Goal: Check status: Check status

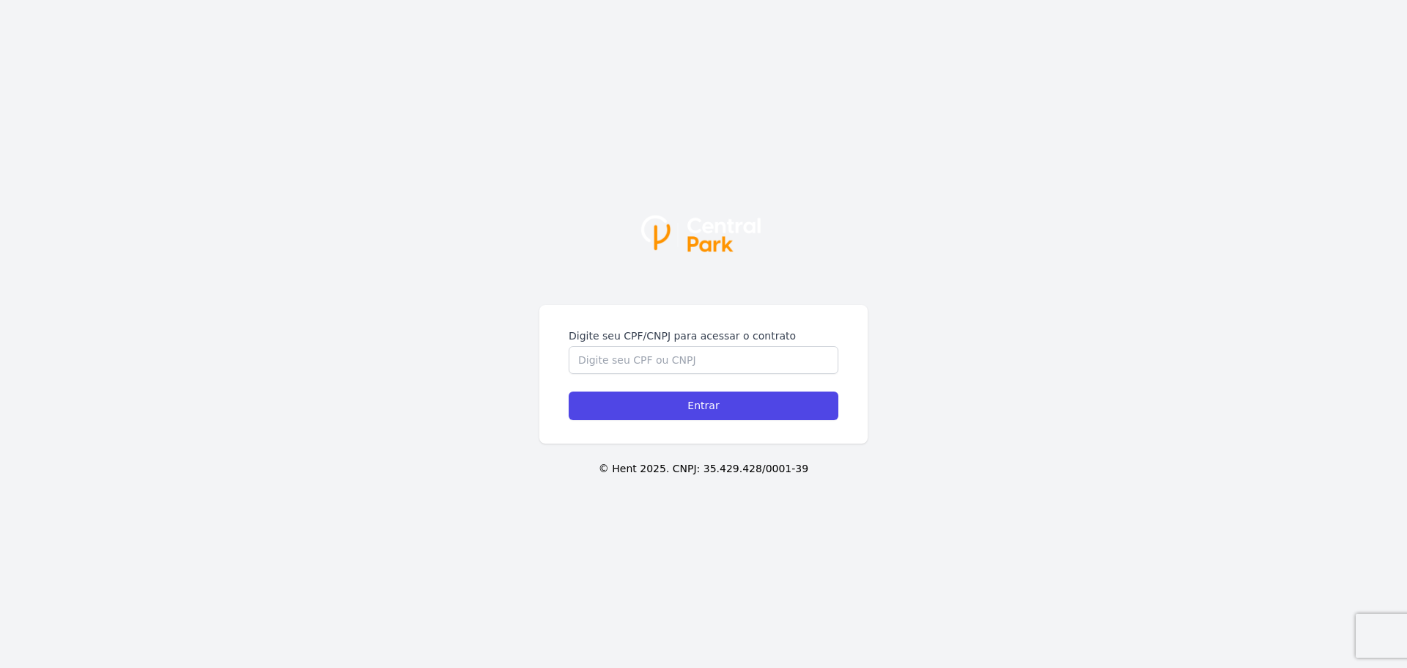
click at [590, 319] on div "Digite seu CPF/CNPJ para acessar o contrato Entrar" at bounding box center [703, 374] width 328 height 138
drag, startPoint x: 590, startPoint y: 319, endPoint x: 602, endPoint y: 349, distance: 32.5
click at [591, 320] on div "Digite seu CPF/CNPJ para acessar o contrato Entrar" at bounding box center [703, 374] width 328 height 138
click at [608, 367] on input "Digite seu CPF/CNPJ para acessar o contrato" at bounding box center [704, 360] width 270 height 28
click at [608, 366] on input "Digite seu CPF/CNPJ para acessar o contrato" at bounding box center [704, 360] width 270 height 28
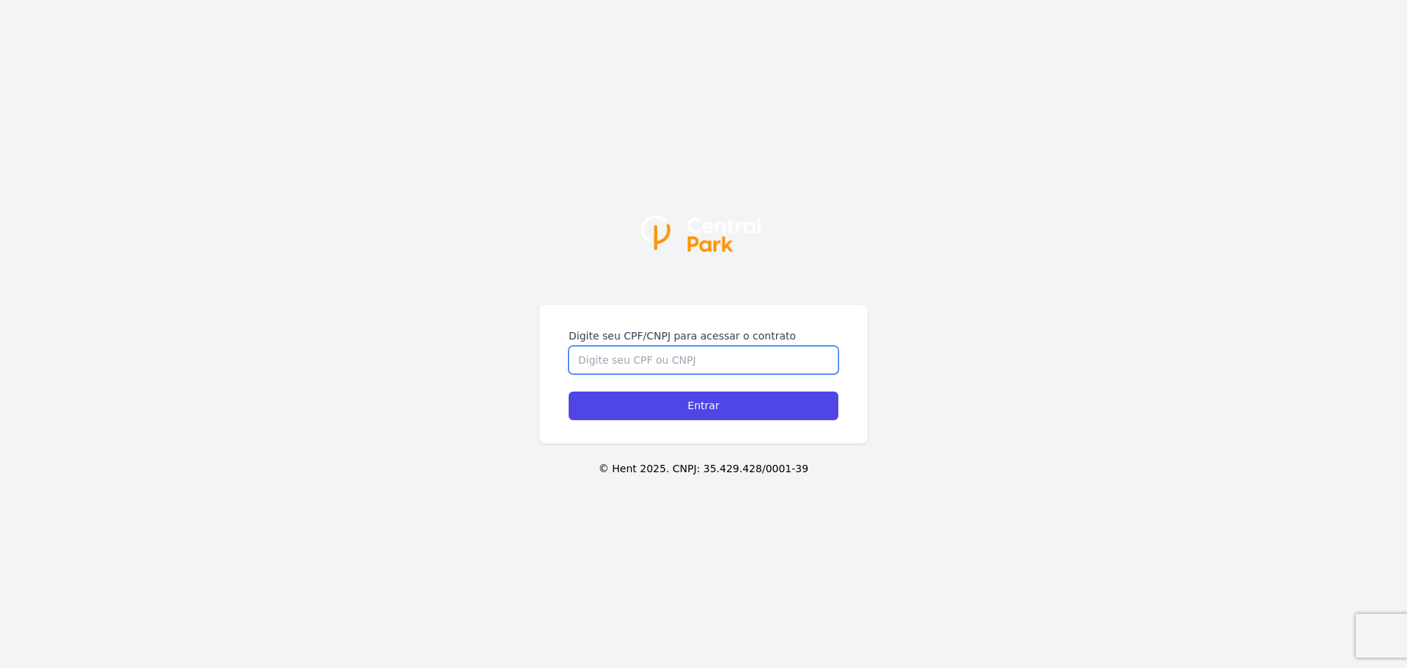
click at [608, 366] on input "Digite seu CPF/CNPJ para acessar o contrato" at bounding box center [704, 360] width 270 height 28
type input "35136992808"
click at [569, 391] on input "Entrar" at bounding box center [704, 405] width 270 height 29
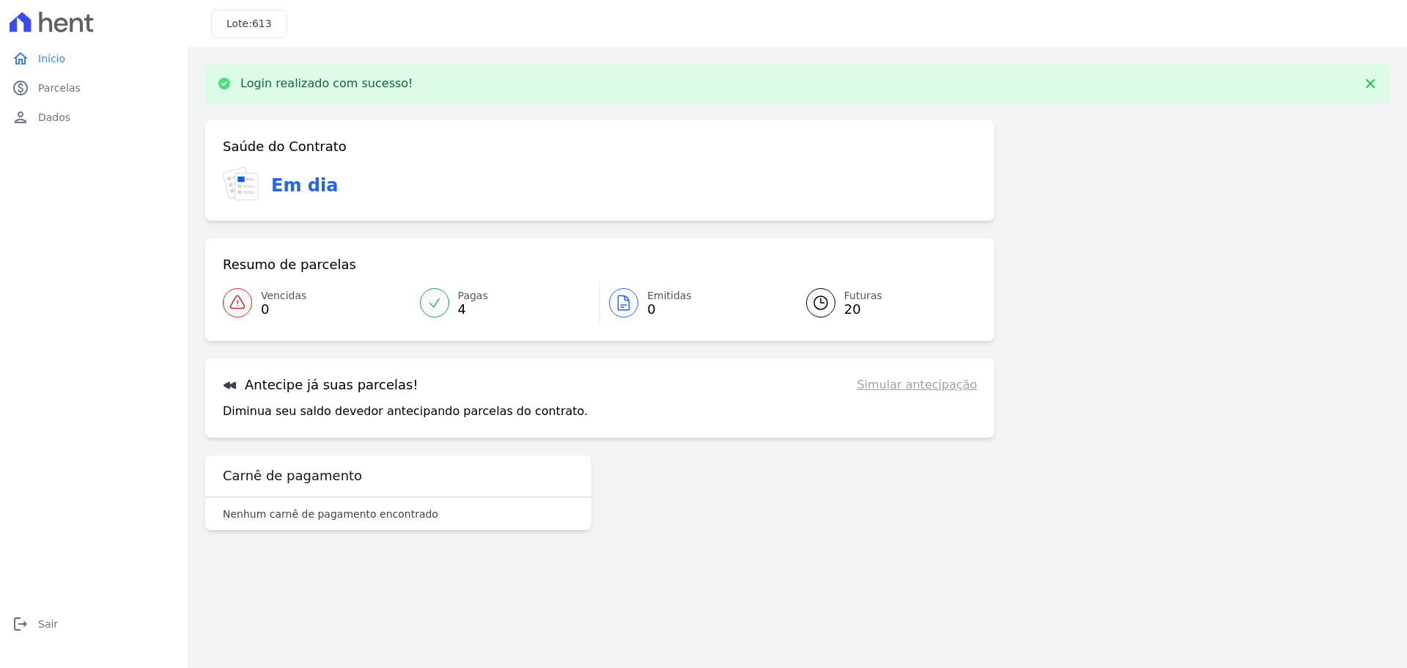
click at [848, 306] on span "20" at bounding box center [863, 309] width 38 height 12
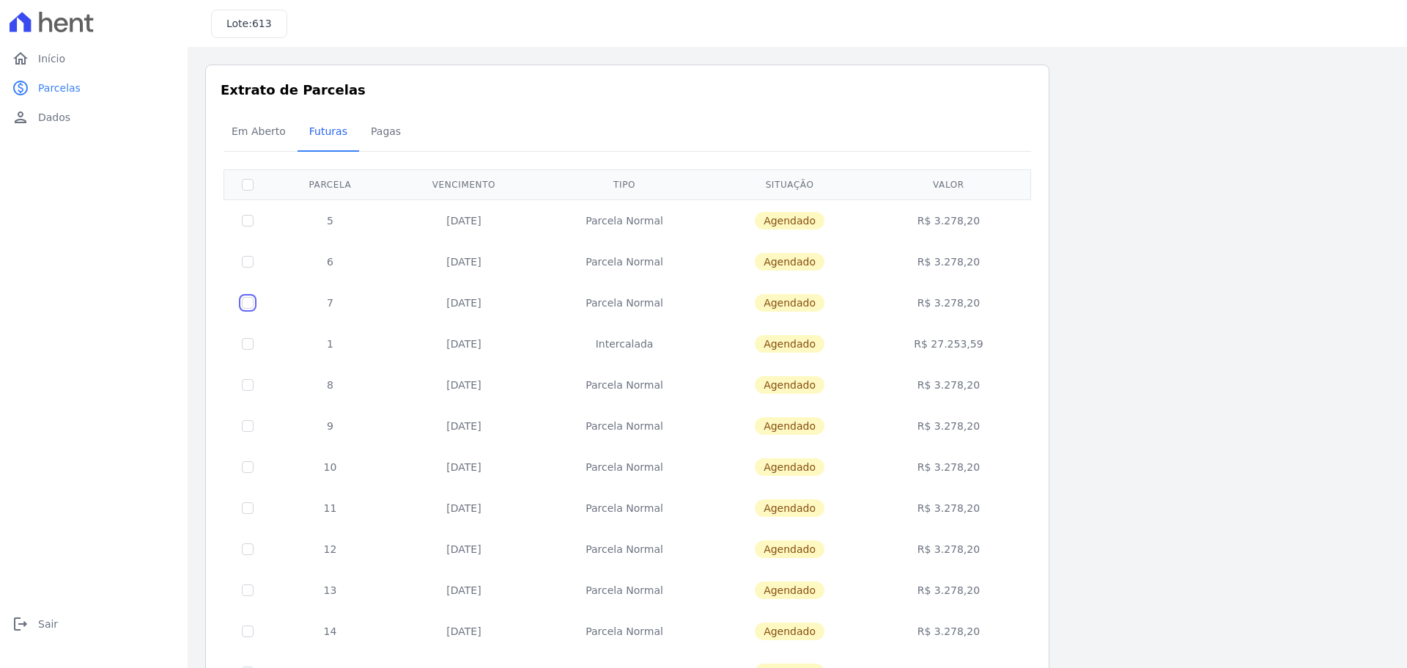
click at [253, 301] on input "checkbox" at bounding box center [248, 303] width 12 height 12
checkbox input "true"
click at [248, 335] on td at bounding box center [248, 343] width 48 height 41
click at [251, 346] on input "checkbox" at bounding box center [248, 344] width 12 height 12
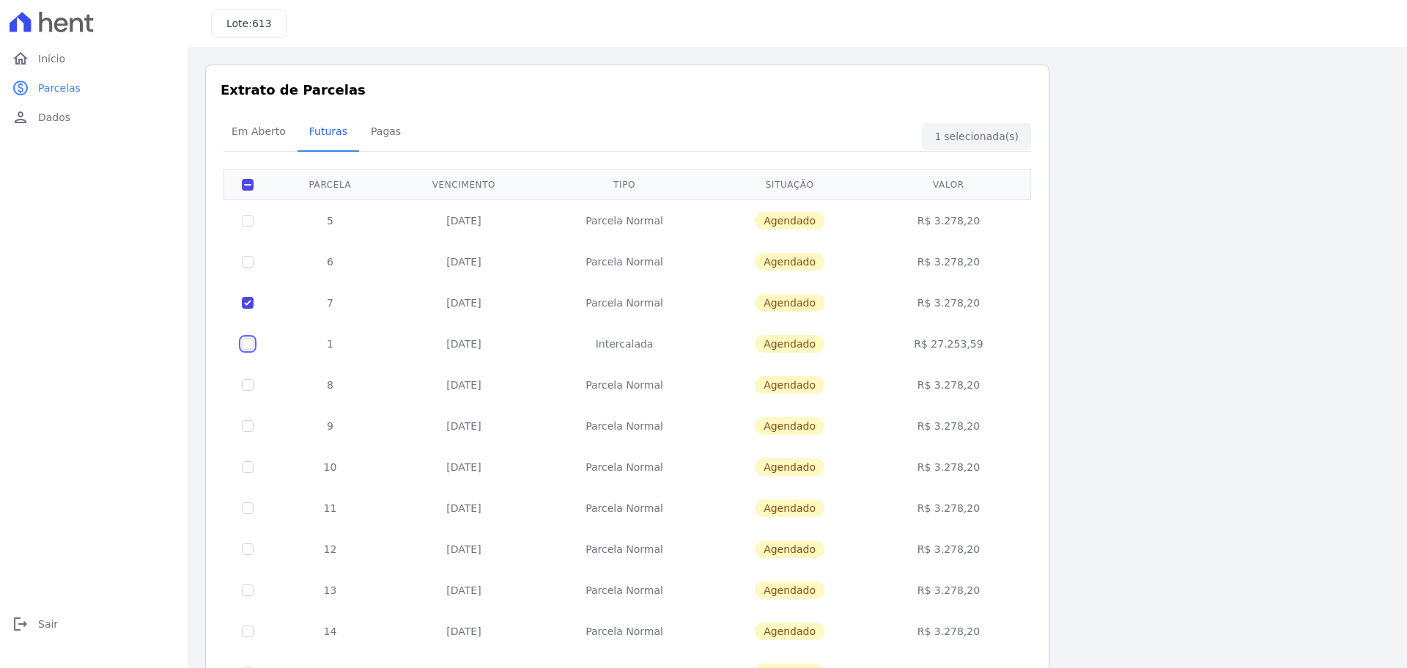
checkbox input "true"
click at [69, 62] on link "home Início" at bounding box center [94, 58] width 176 height 29
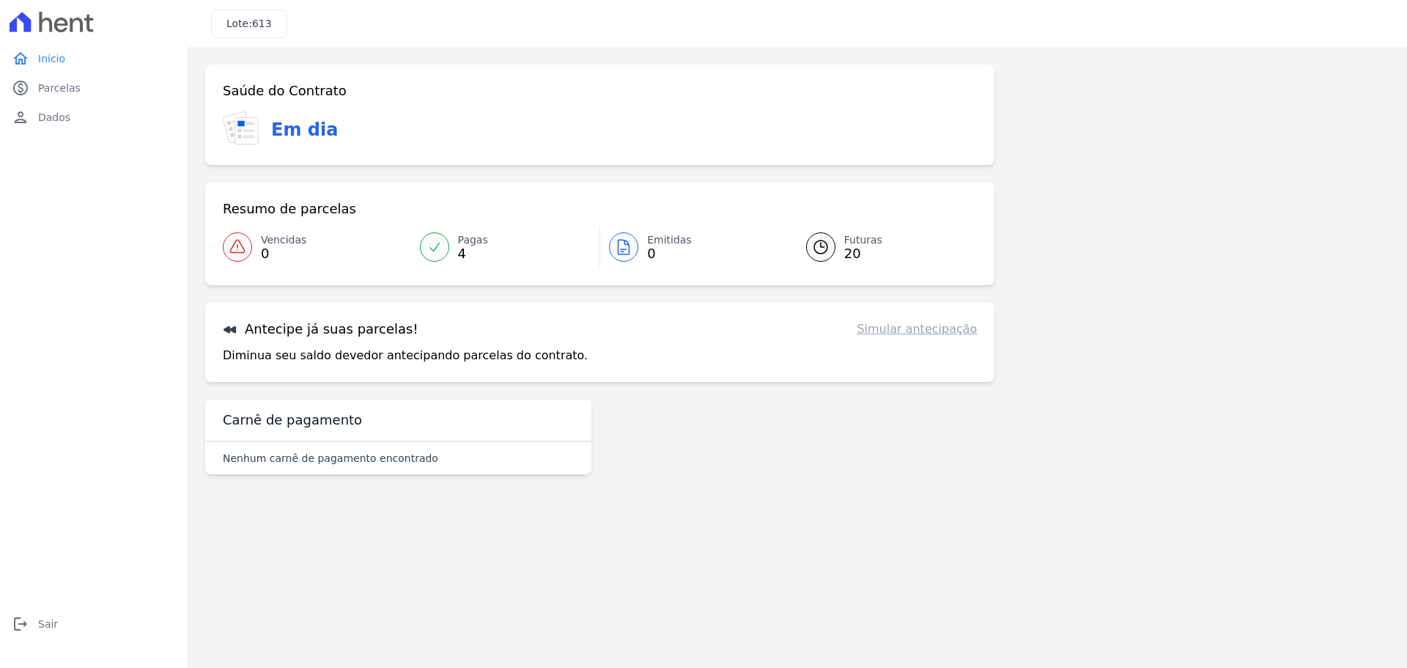
click at [254, 20] on span "613" at bounding box center [262, 24] width 20 height 12
click at [255, 20] on span "613" at bounding box center [262, 24] width 20 height 12
copy span "613"
click at [445, 242] on div at bounding box center [434, 246] width 29 height 29
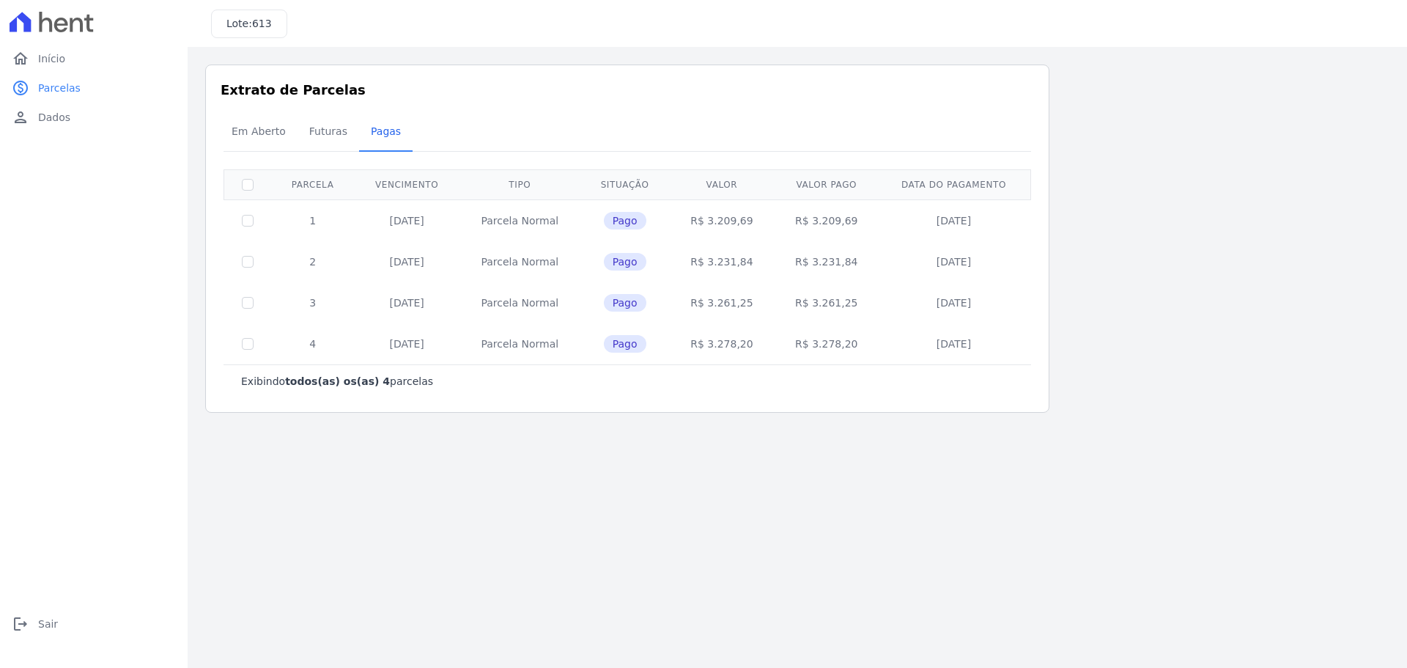
click at [618, 224] on span "Pago" at bounding box center [625, 221] width 42 height 18
click at [572, 226] on td "Parcela Normal" at bounding box center [519, 220] width 121 height 42
click at [391, 223] on td "19/07/2025" at bounding box center [407, 220] width 106 height 42
click at [250, 124] on span "Em Aberto" at bounding box center [259, 131] width 72 height 29
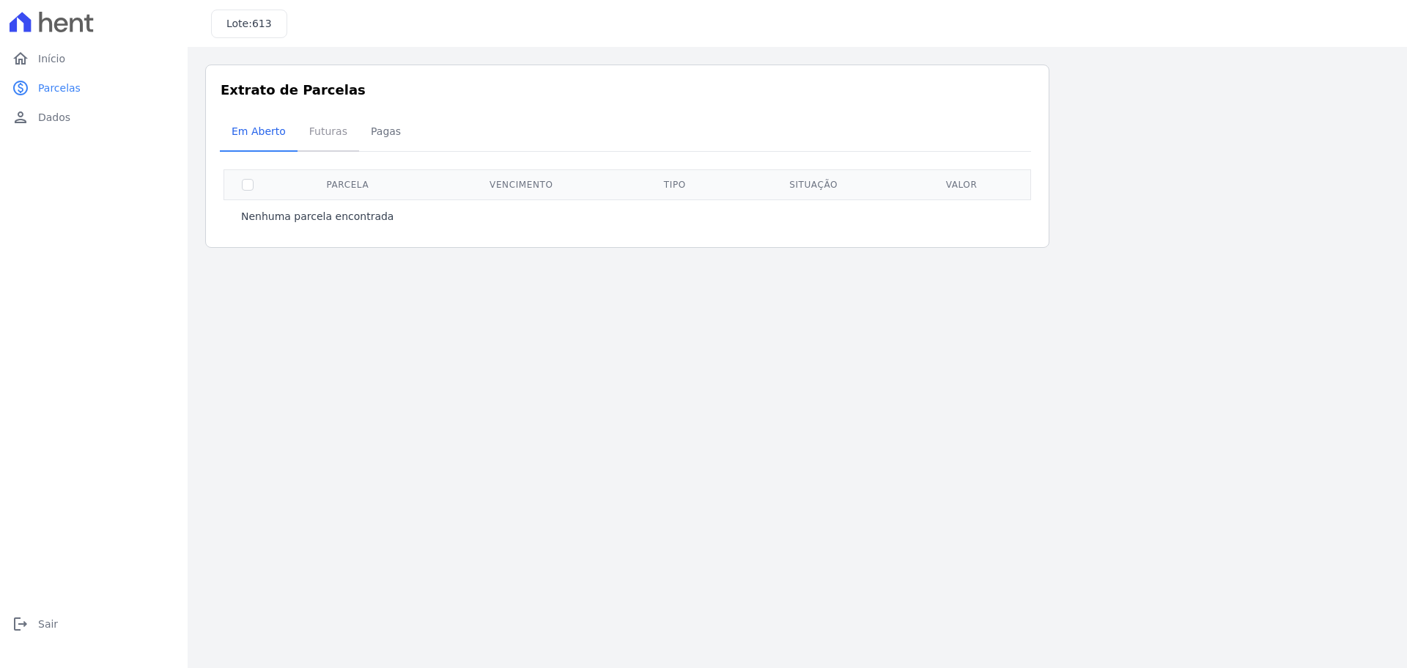
click at [305, 134] on span "Futuras" at bounding box center [328, 131] width 56 height 29
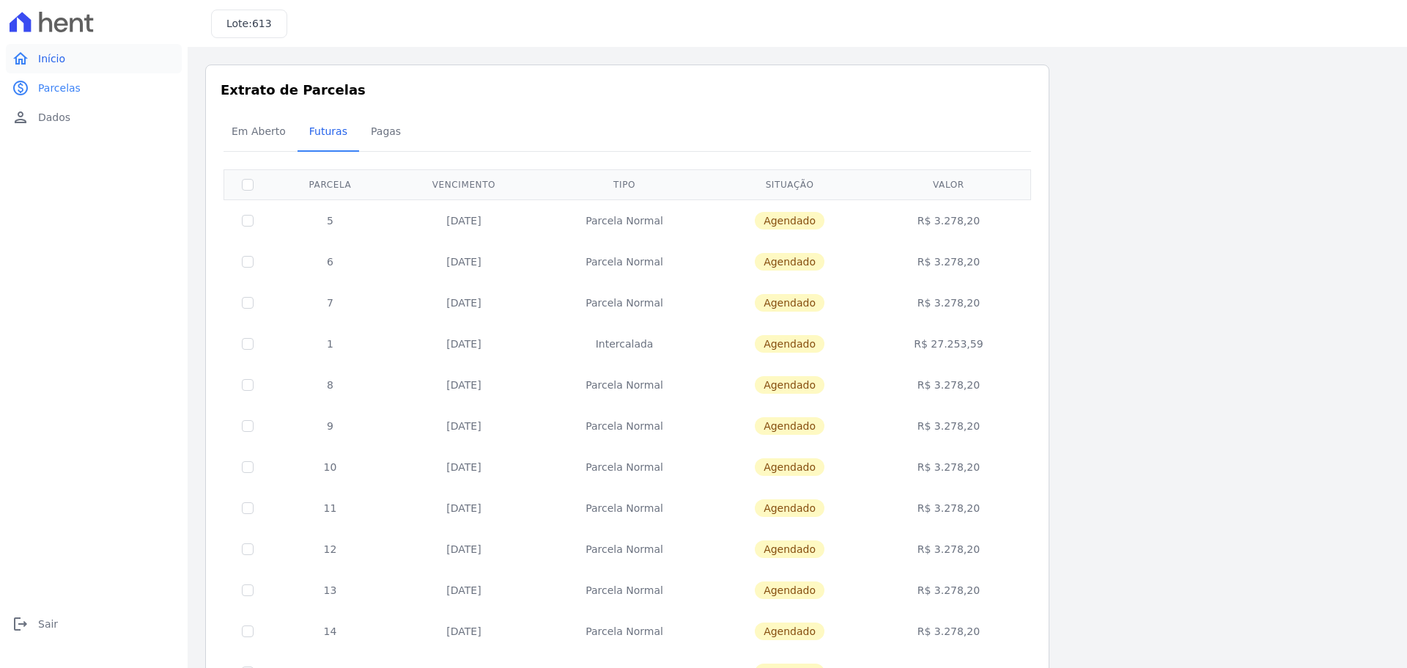
click at [60, 63] on span "Início" at bounding box center [51, 58] width 27 height 15
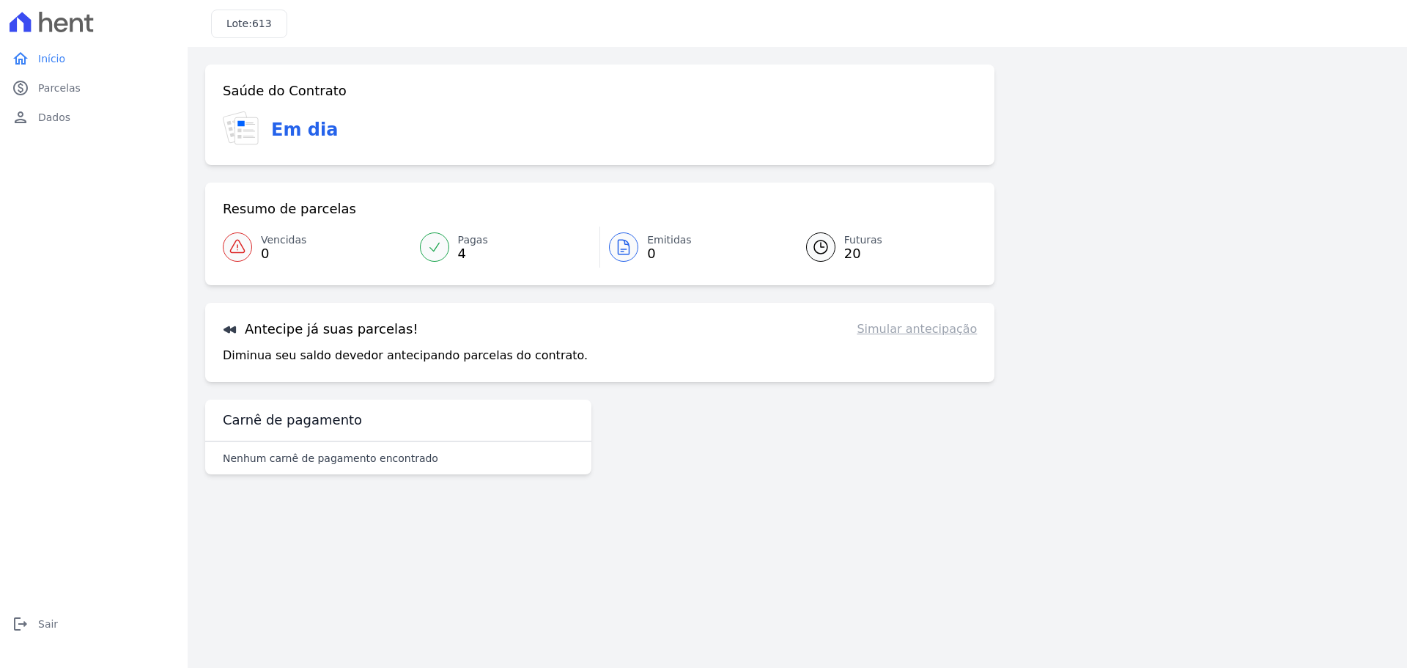
click at [272, 240] on span "Vencidas" at bounding box center [283, 239] width 45 height 15
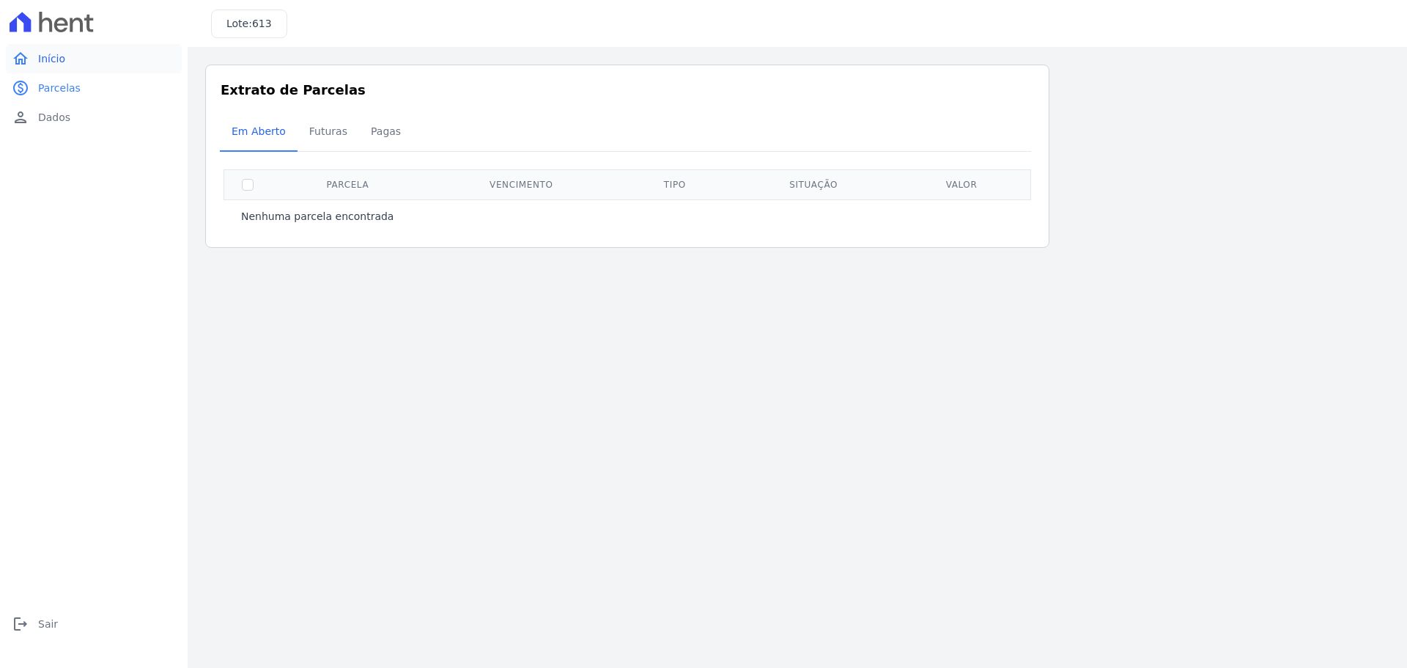
click at [49, 56] on span "Início" at bounding box center [51, 58] width 27 height 15
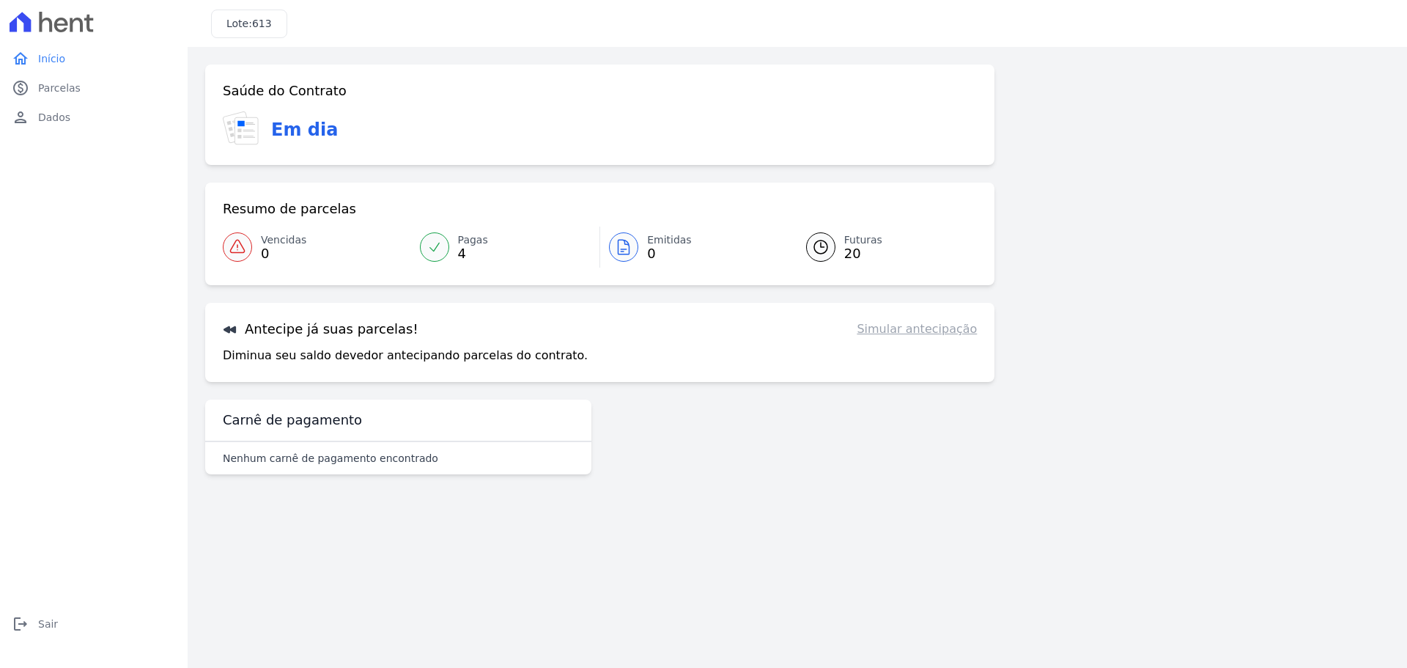
click at [458, 248] on span "4" at bounding box center [473, 254] width 30 height 12
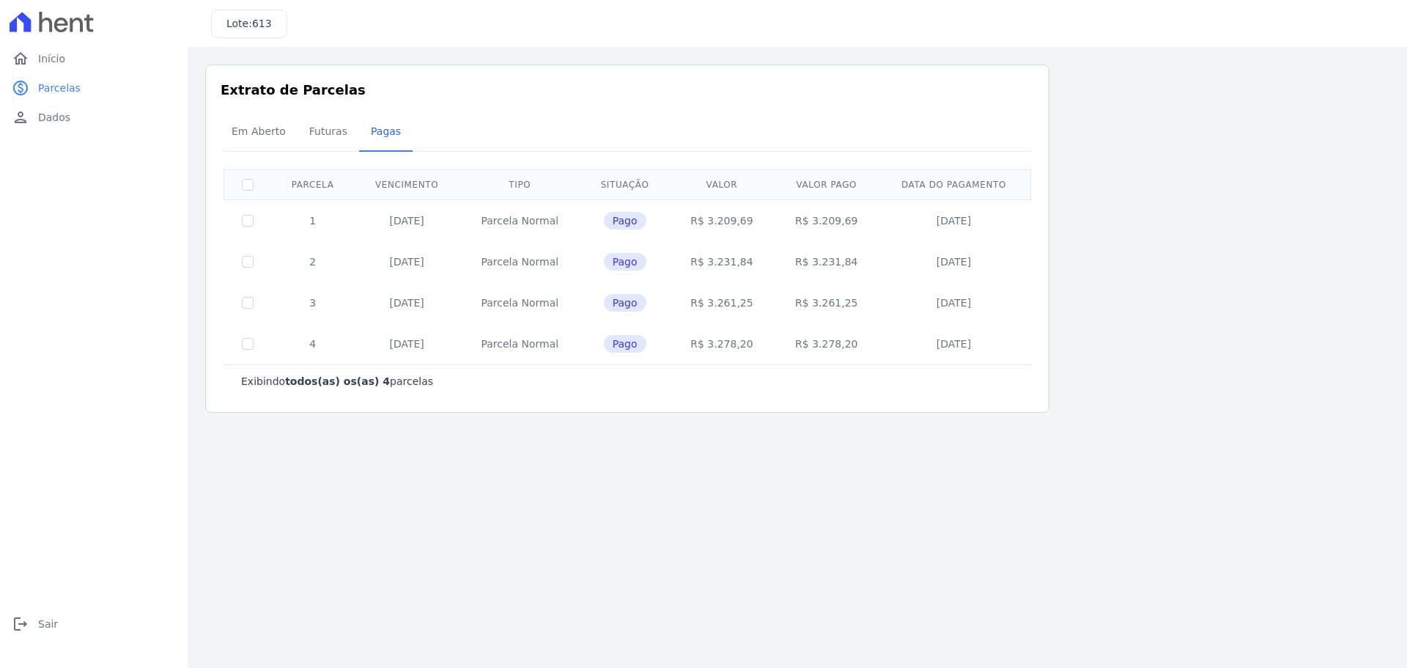
click at [527, 221] on td "Parcela Normal" at bounding box center [519, 220] width 121 height 42
click at [624, 221] on span "Pago" at bounding box center [625, 221] width 42 height 18
click at [892, 233] on td "07/07/2025" at bounding box center [954, 220] width 150 height 42
click at [966, 210] on td "07/07/2025" at bounding box center [954, 220] width 150 height 42
drag, startPoint x: 640, startPoint y: 219, endPoint x: 338, endPoint y: 230, distance: 302.1
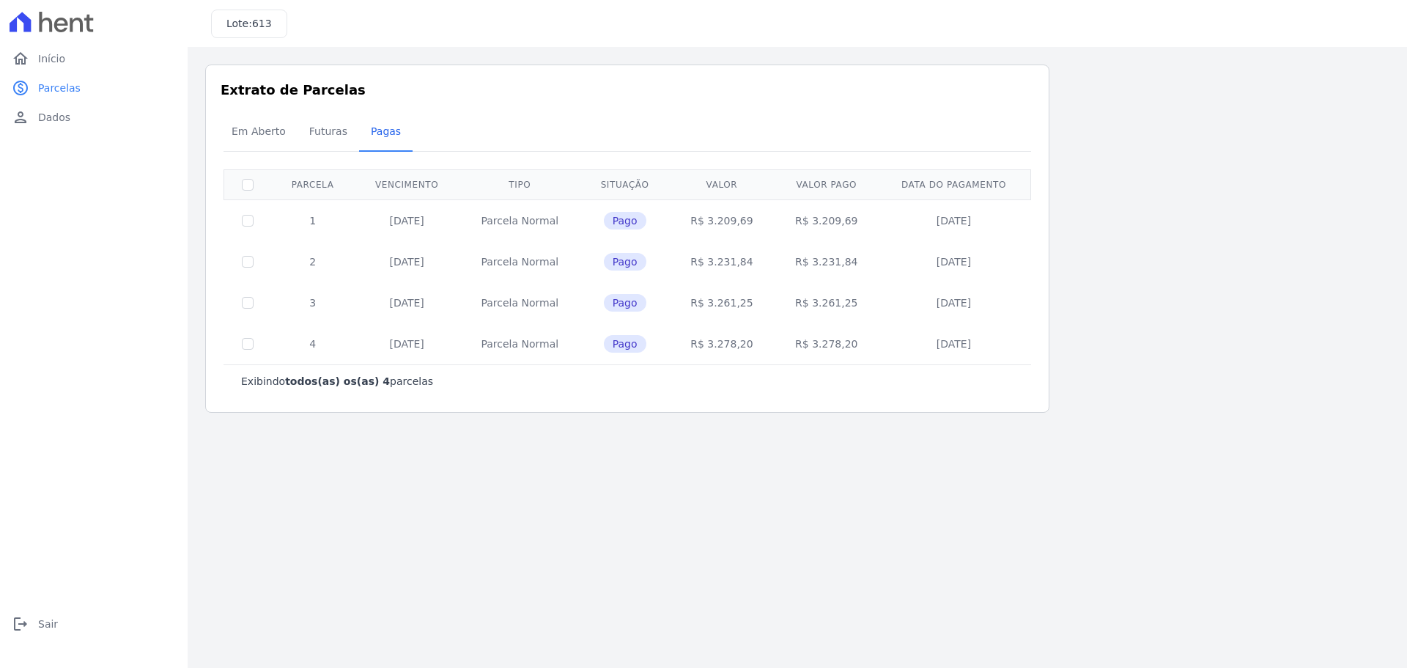
click at [637, 219] on span "Pago" at bounding box center [625, 221] width 42 height 18
click at [338, 230] on td "1" at bounding box center [312, 220] width 83 height 42
click at [253, 230] on td at bounding box center [248, 220] width 48 height 42
click at [249, 189] on input "checkbox" at bounding box center [248, 185] width 12 height 12
click at [247, 189] on input "checkbox" at bounding box center [248, 185] width 12 height 12
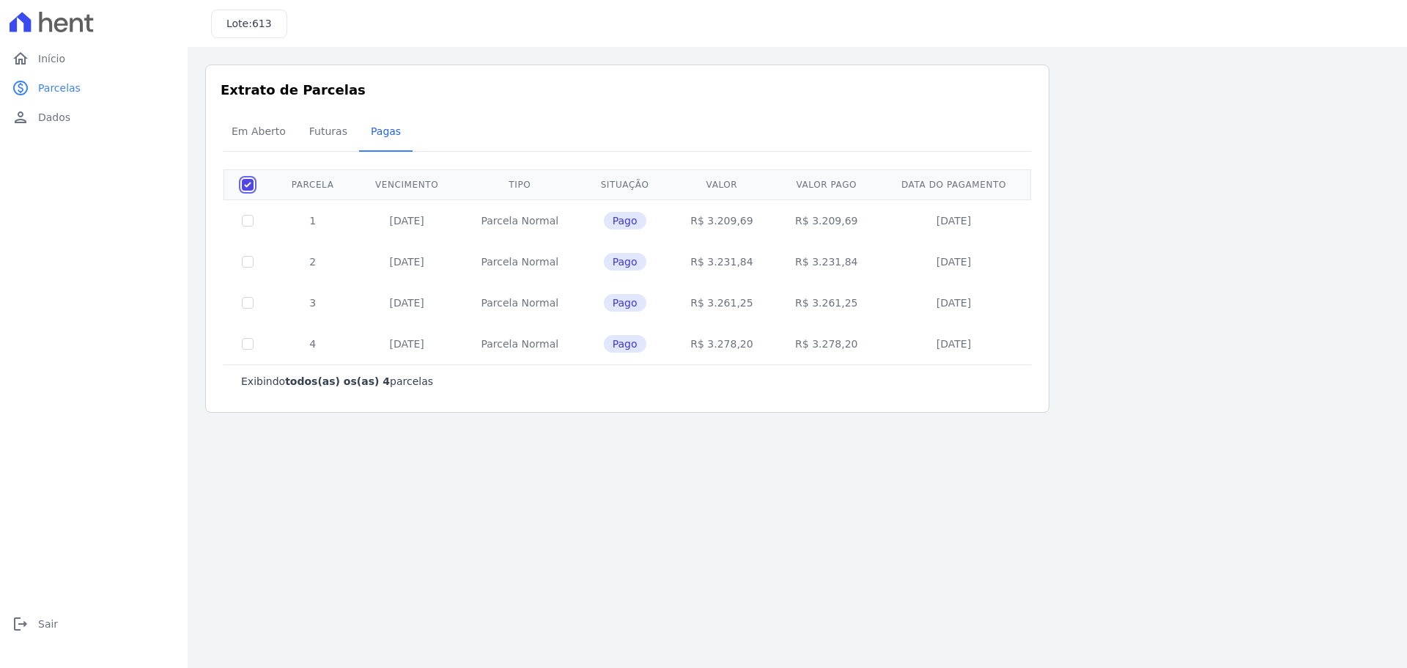
checkbox input "false"
click at [336, 387] on p "Exibindo todos(as) os(as) 4 parcelas" at bounding box center [337, 381] width 192 height 15
drag, startPoint x: 334, startPoint y: 383, endPoint x: 316, endPoint y: 377, distance: 19.2
click at [333, 383] on b "todos(as) os(as) 4" at bounding box center [337, 381] width 105 height 12
drag, startPoint x: 292, startPoint y: 381, endPoint x: 358, endPoint y: 376, distance: 66.1
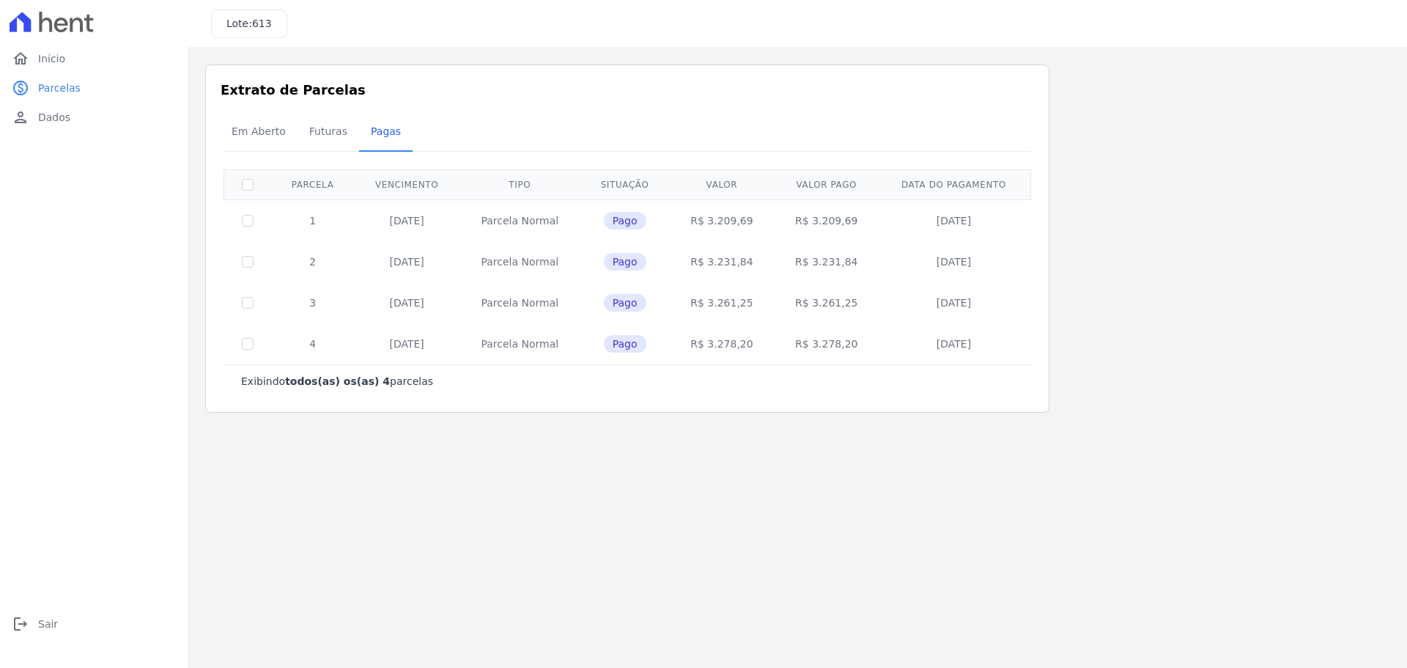
click at [295, 381] on b "todos(as) os(as) 4" at bounding box center [337, 381] width 105 height 12
drag, startPoint x: 533, startPoint y: 375, endPoint x: 567, endPoint y: 368, distance: 35.2
click at [539, 374] on div "Exibindo todos(as) os(as) 4 parcelas" at bounding box center [627, 381] width 772 height 15
click at [951, 292] on td "02/09/2025" at bounding box center [954, 302] width 150 height 41
drag, startPoint x: 959, startPoint y: 311, endPoint x: 940, endPoint y: 347, distance: 40.6
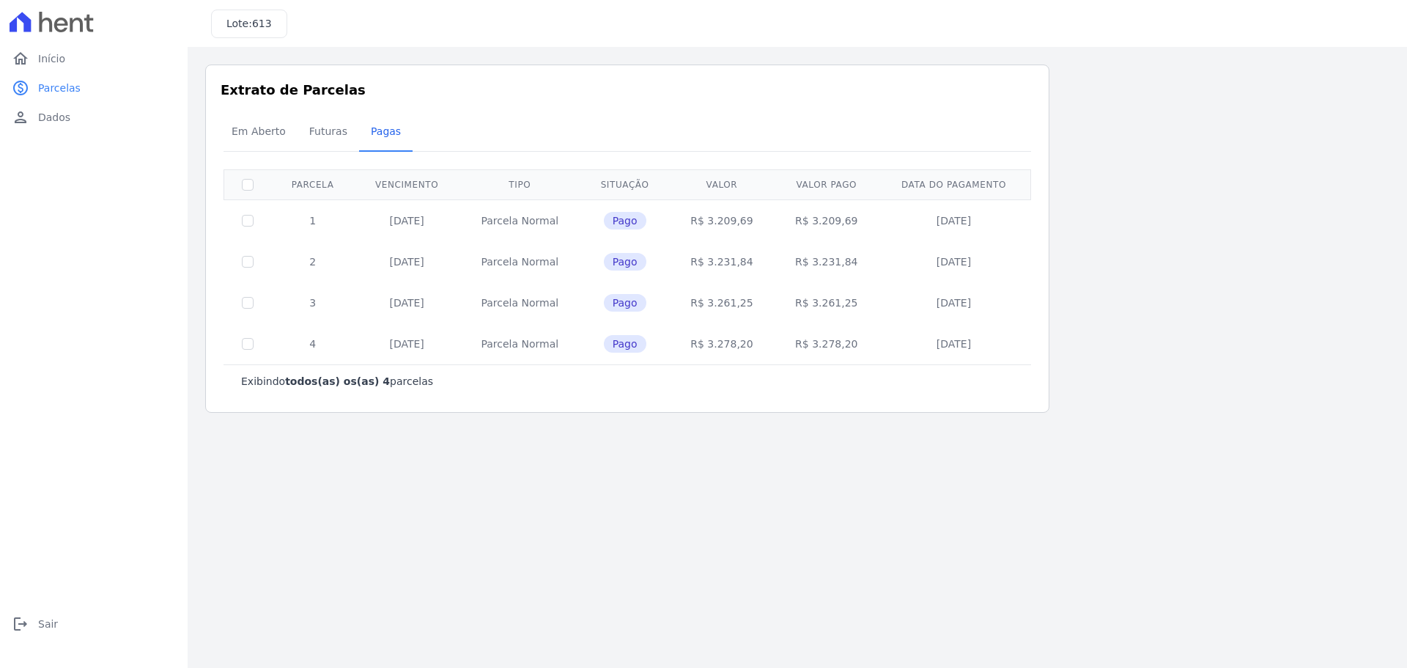
click at [956, 316] on td "02/09/2025" at bounding box center [954, 302] width 150 height 41
drag, startPoint x: 939, startPoint y: 347, endPoint x: 818, endPoint y: 324, distance: 123.2
click at [934, 347] on td "22/09/2025" at bounding box center [954, 343] width 150 height 41
click at [748, 319] on tbody "1 19/07/2025 Parcela Normal Pago R$ 3.209,69 R$ 3.209,69 07/07/2025 2 19/08/202…" at bounding box center [627, 281] width 807 height 165
drag, startPoint x: 610, startPoint y: 310, endPoint x: 594, endPoint y: 308, distance: 16.3
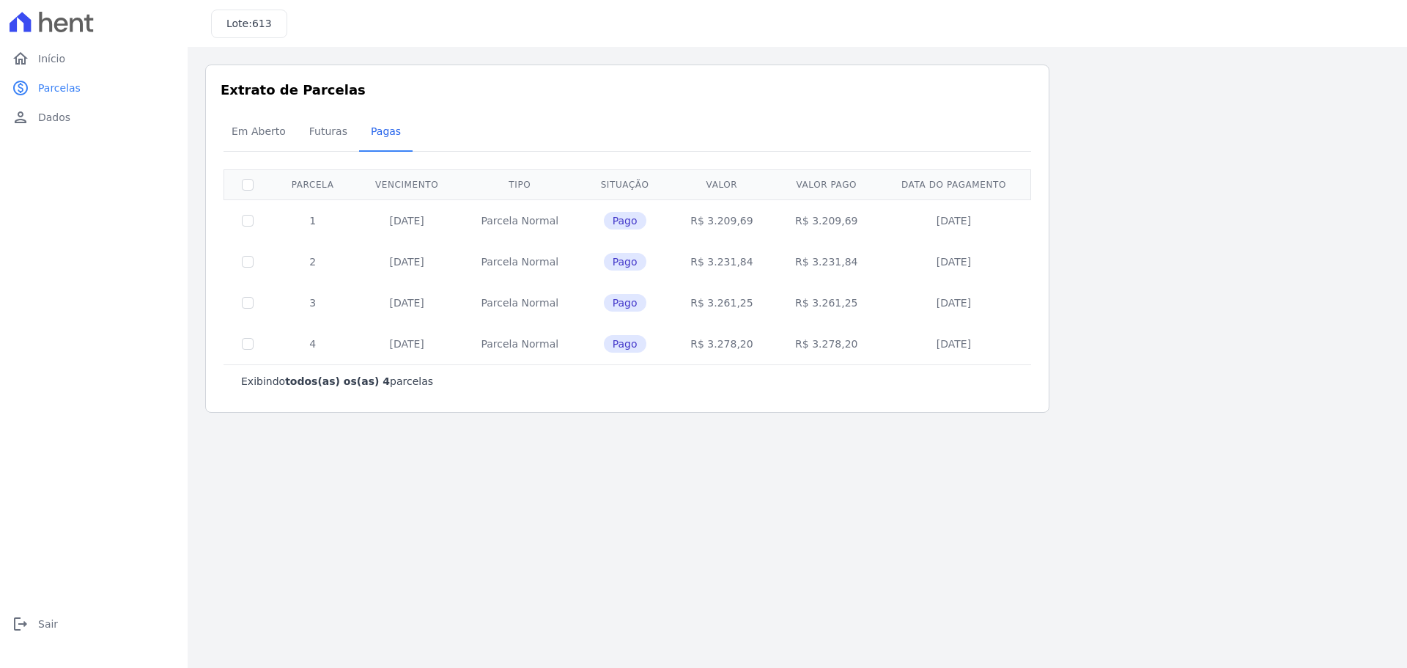
click at [605, 309] on td "Pago" at bounding box center [624, 302] width 89 height 41
drag, startPoint x: 486, startPoint y: 292, endPoint x: 429, endPoint y: 285, distance: 57.6
click at [481, 290] on td "Parcela Normal" at bounding box center [519, 302] width 121 height 41
click at [373, 265] on td "19/08/2025" at bounding box center [407, 261] width 106 height 41
click at [57, 52] on span "Início" at bounding box center [51, 58] width 27 height 15
